Goal: Check status: Check status

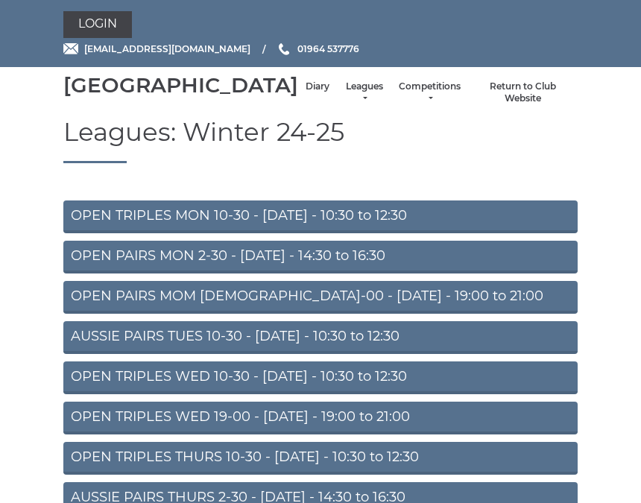
click at [306, 93] on link "Diary" at bounding box center [318, 87] width 24 height 13
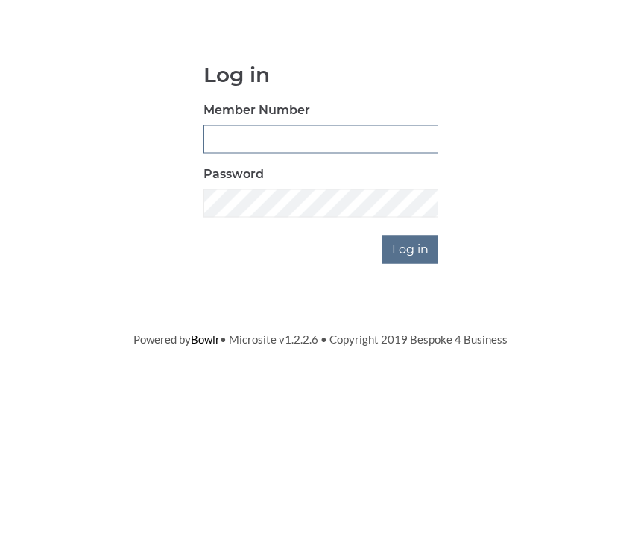
type input "0930"
click at [412, 358] on input "Log in" at bounding box center [411, 372] width 56 height 28
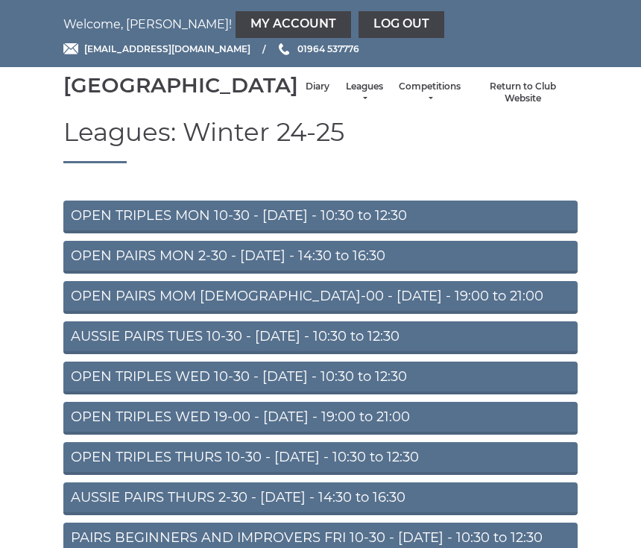
click at [298, 97] on li "Diary" at bounding box center [317, 93] width 39 height 40
click at [306, 93] on link "Diary" at bounding box center [318, 87] width 24 height 13
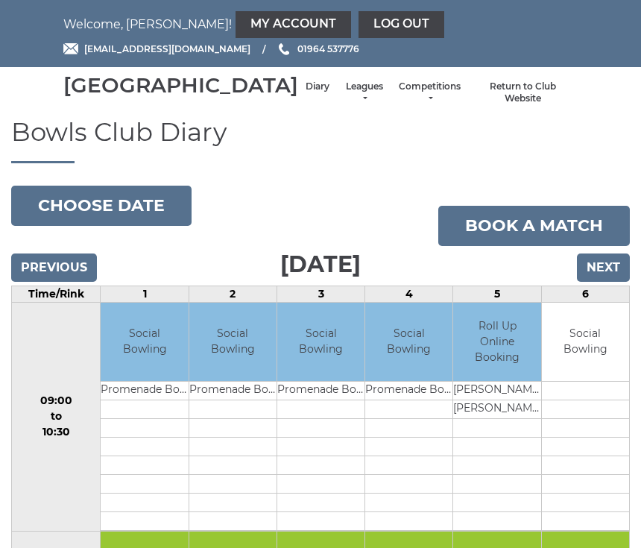
click at [69, 282] on input "Previous" at bounding box center [54, 268] width 86 height 28
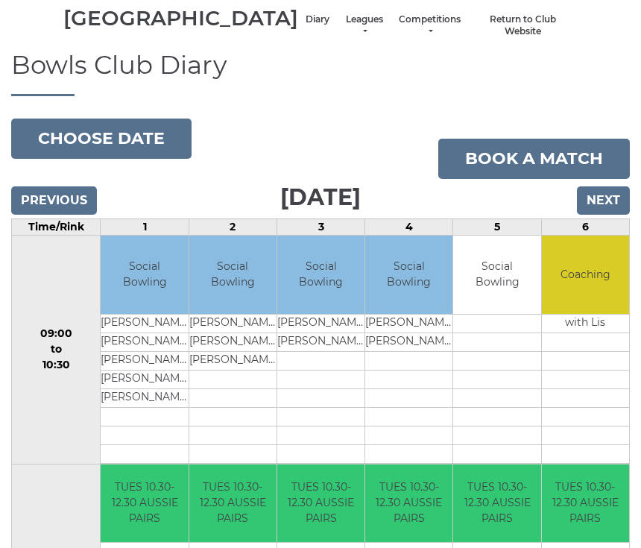
scroll to position [66, 0]
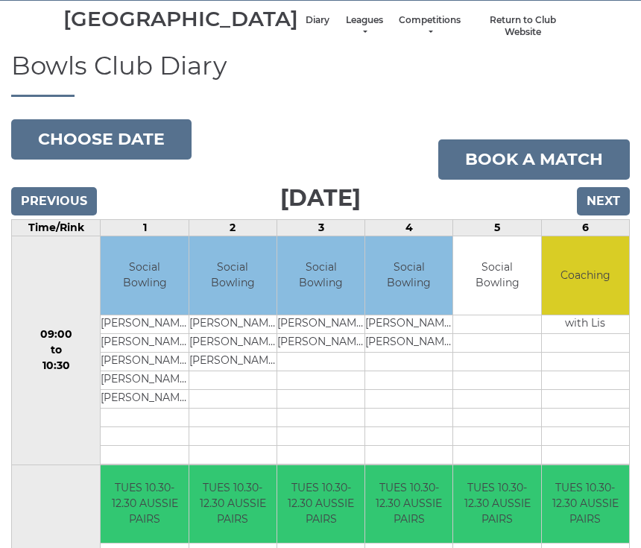
click at [606, 216] on input "Next" at bounding box center [603, 201] width 53 height 28
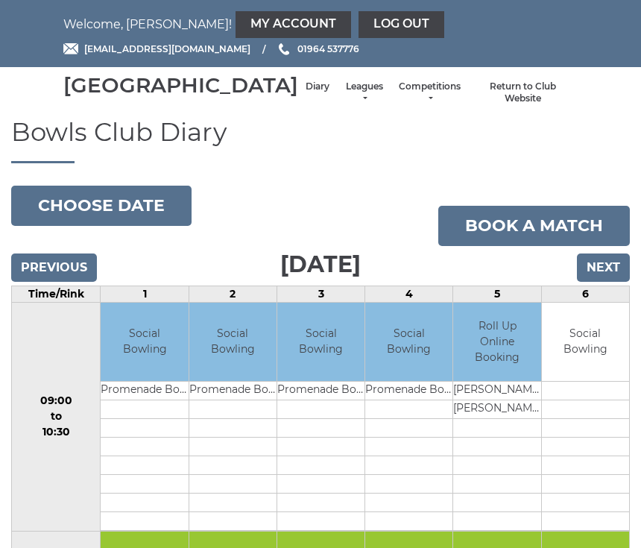
click at [69, 282] on input "Previous" at bounding box center [54, 268] width 86 height 28
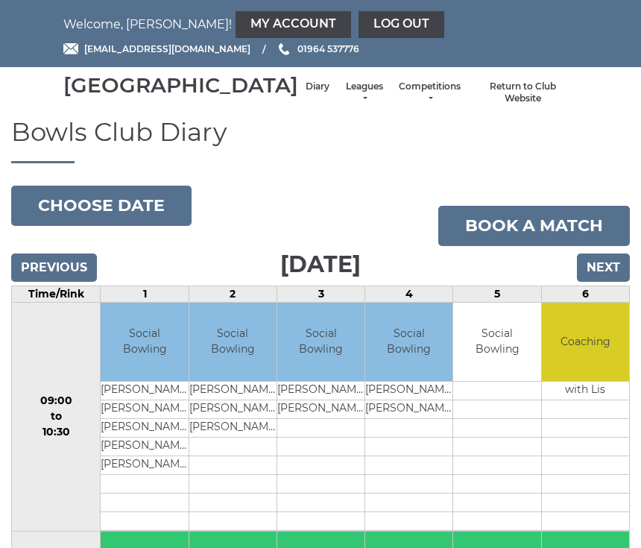
click at [70, 282] on input "Previous" at bounding box center [54, 268] width 86 height 28
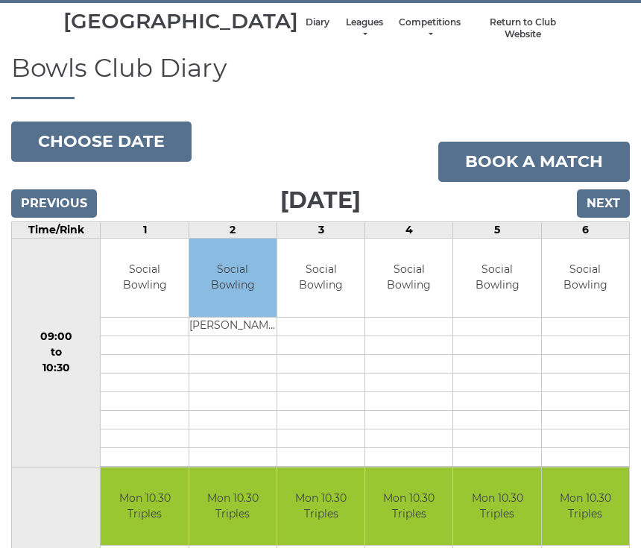
scroll to position [53, 0]
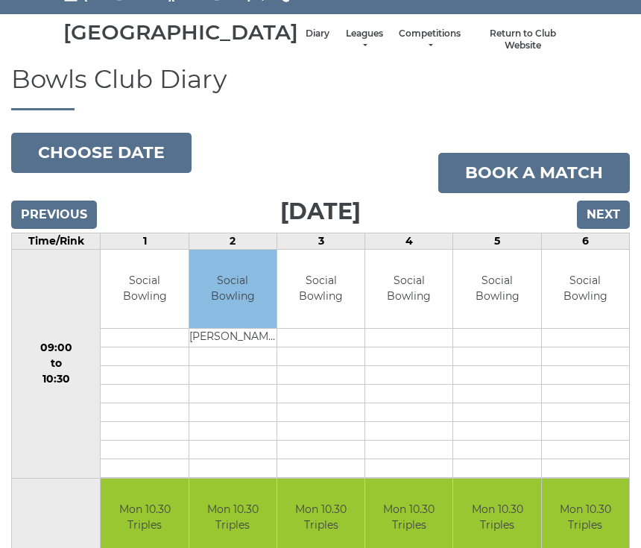
click at [609, 229] on input "Next" at bounding box center [603, 215] width 53 height 28
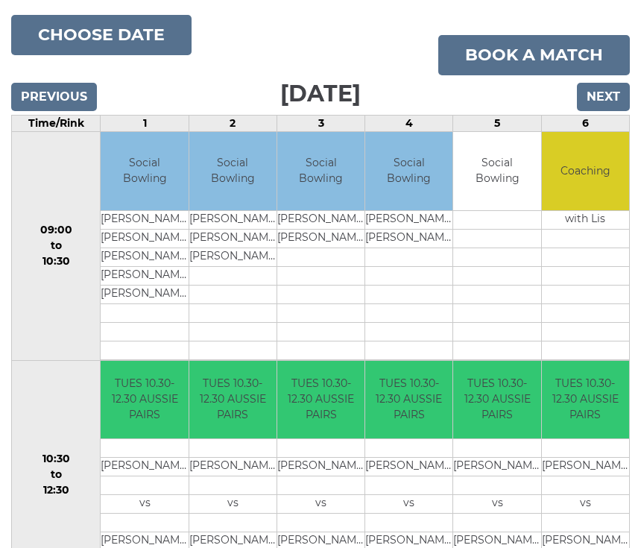
scroll to position [166, 0]
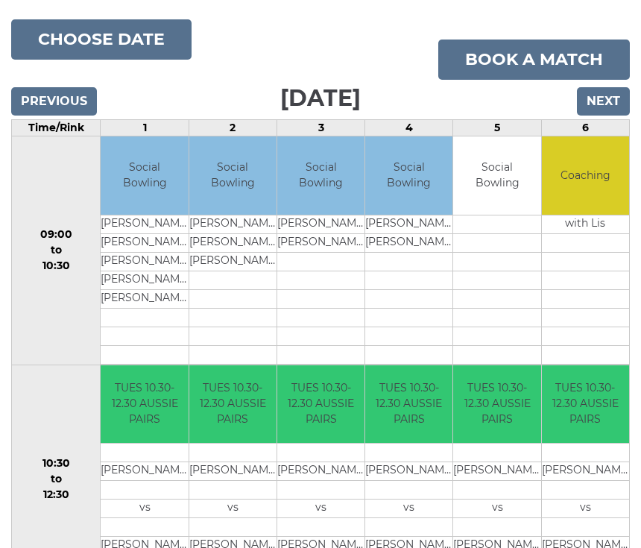
click at [621, 116] on input "Next" at bounding box center [603, 101] width 53 height 28
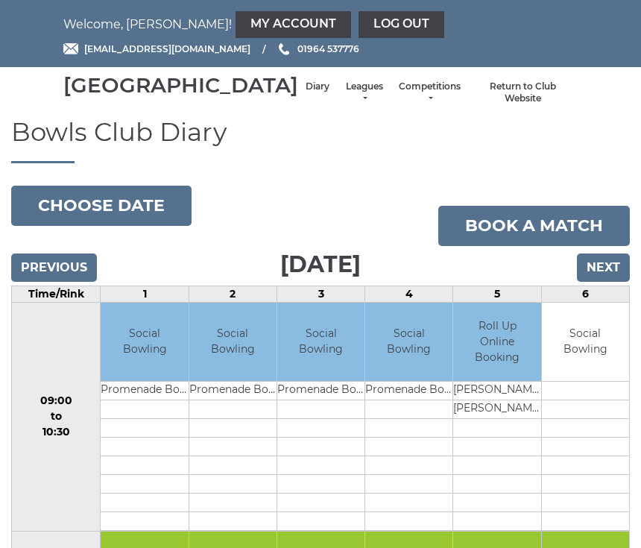
click at [612, 282] on input "Next" at bounding box center [603, 268] width 53 height 28
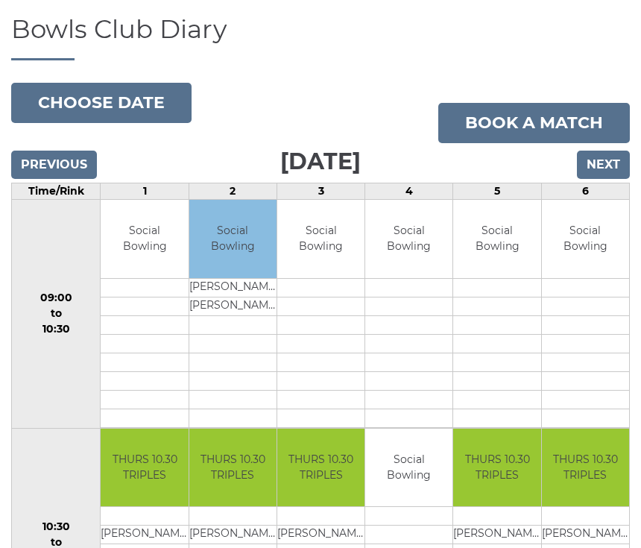
scroll to position [102, 0]
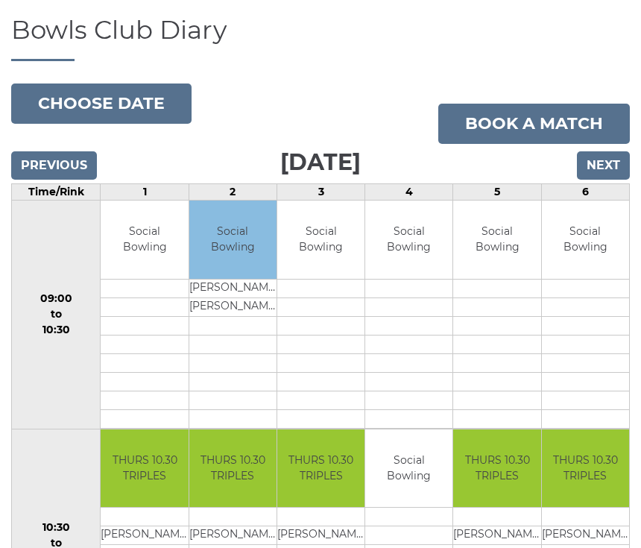
click at [616, 180] on input "Next" at bounding box center [603, 165] width 53 height 28
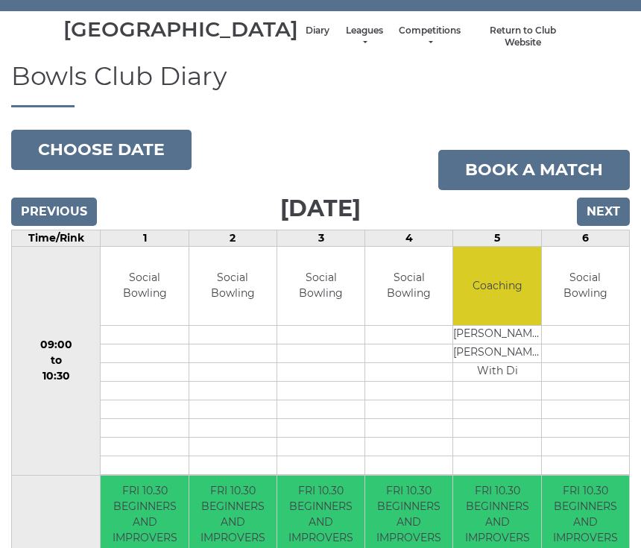
scroll to position [36, 0]
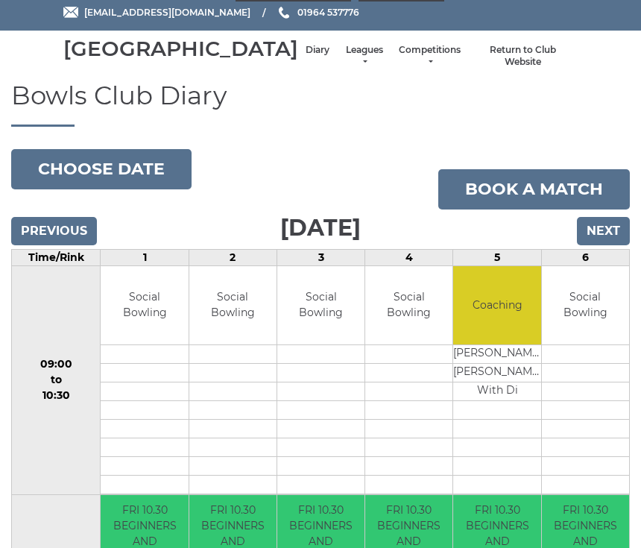
click at [610, 246] on input "Next" at bounding box center [603, 232] width 53 height 28
